Goal: Obtain resource: Obtain resource

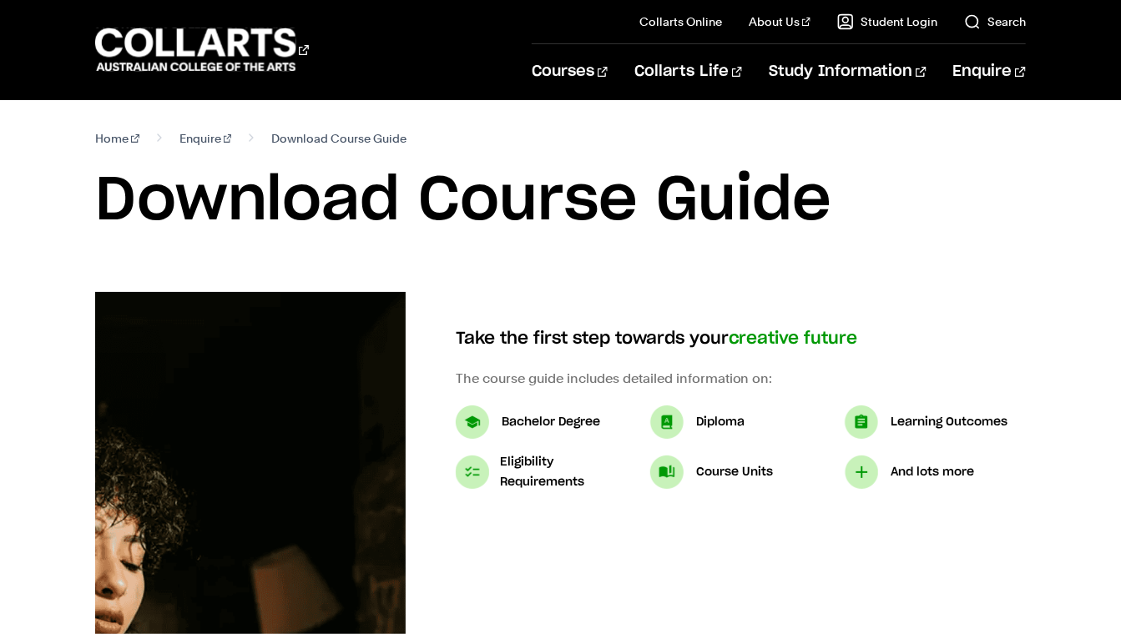
select select "3"
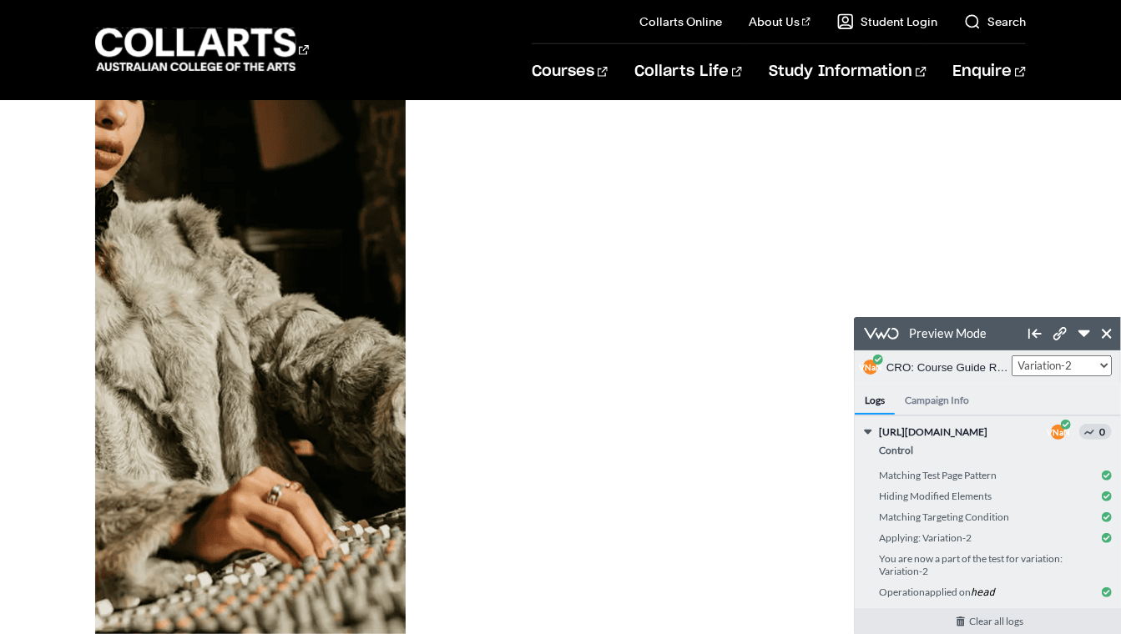
scroll to position [471, 0]
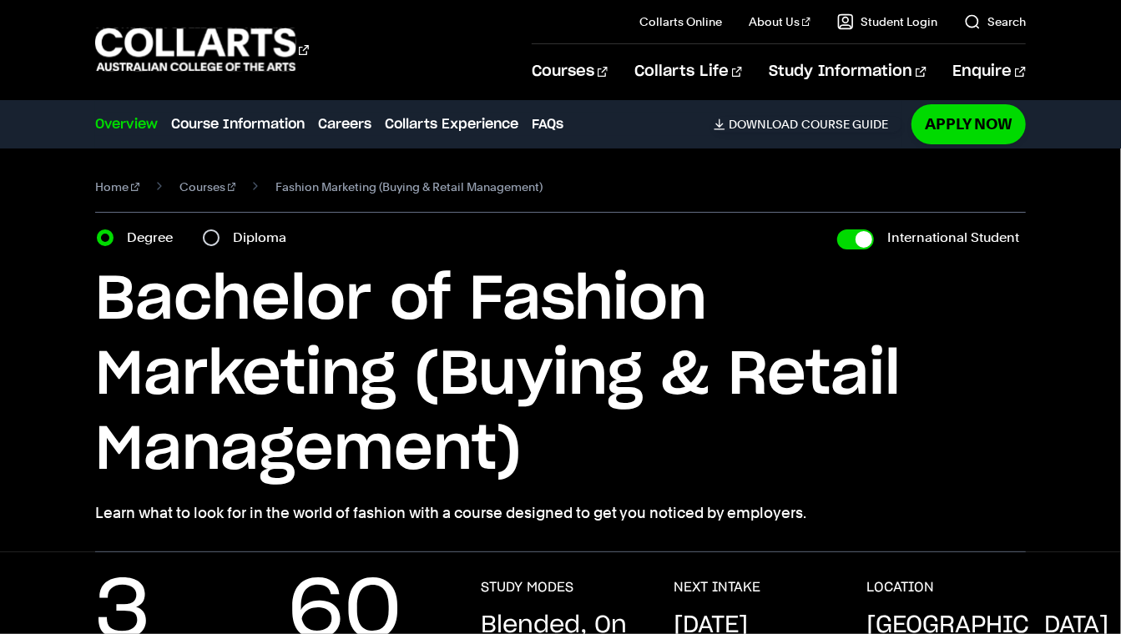
select select "2"
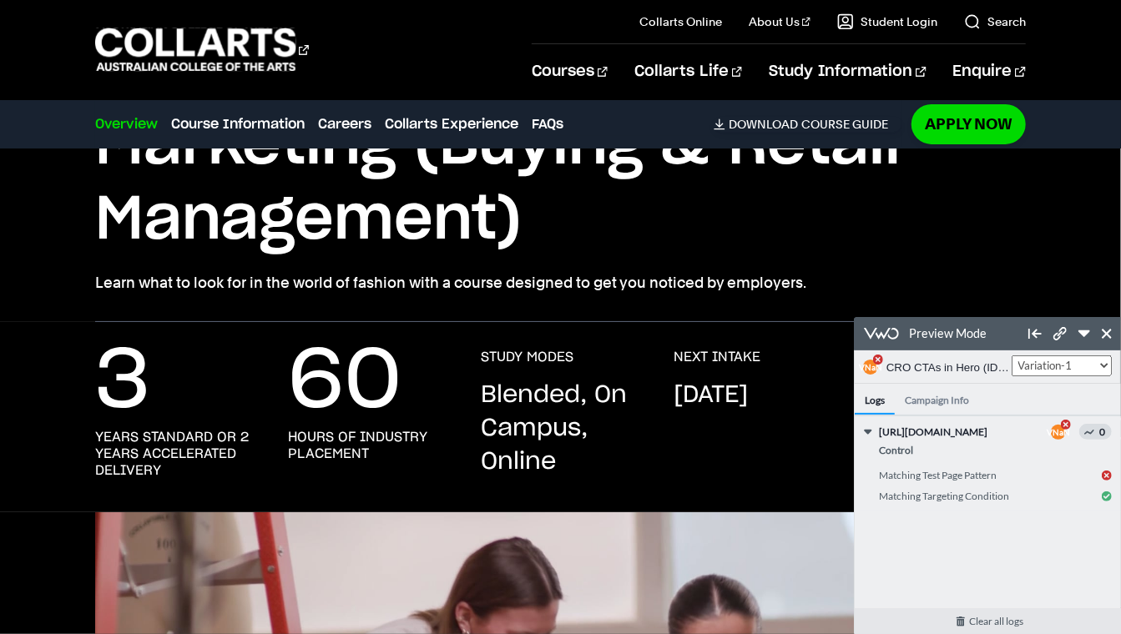
scroll to position [271, 0]
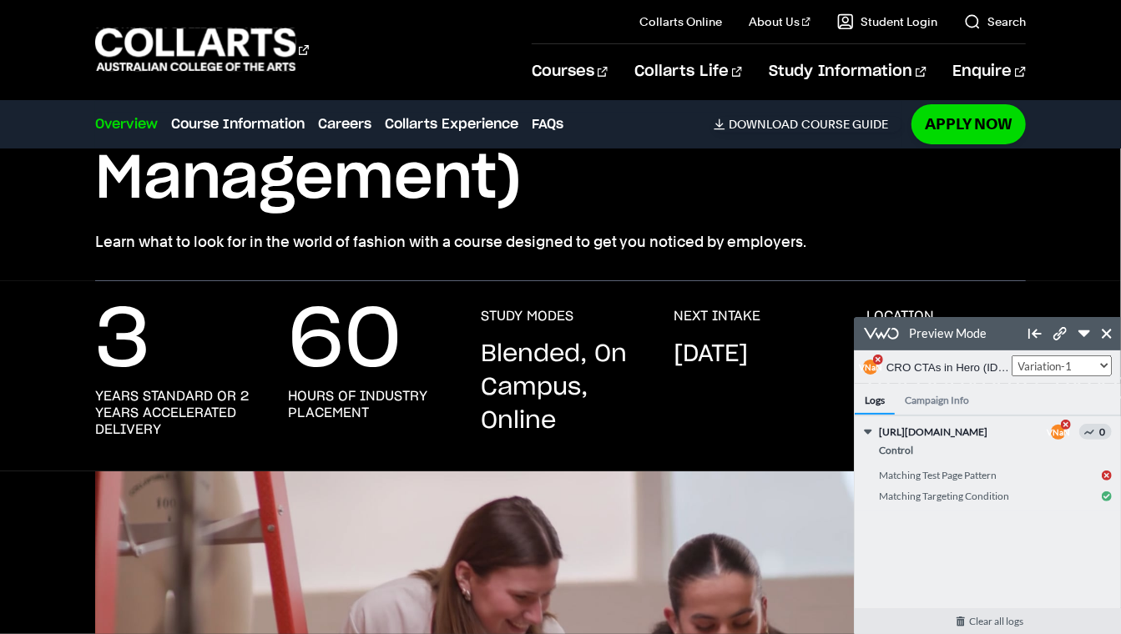
click at [1079, 363] on select "Control Variation-1" at bounding box center [1061, 365] width 100 height 21
click at [1011, 355] on select "Control Variation-1" at bounding box center [1061, 365] width 100 height 21
